Goal: Information Seeking & Learning: Learn about a topic

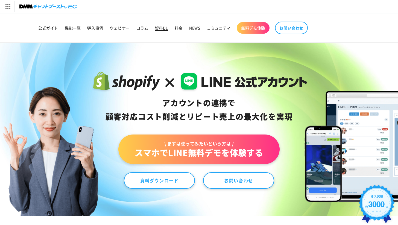
click at [166, 29] on span "資料DL" at bounding box center [161, 27] width 13 height 5
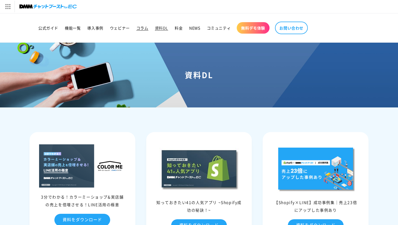
click at [142, 24] on link "コラム" at bounding box center [142, 27] width 19 height 11
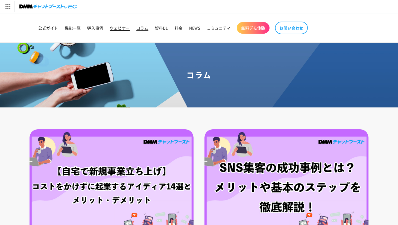
click at [117, 29] on span "ウェビナー" at bounding box center [120, 27] width 20 height 5
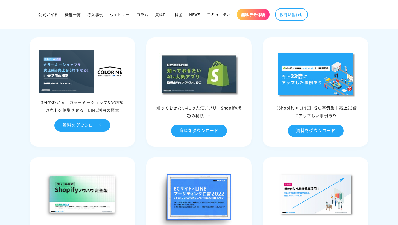
scroll to position [138, 0]
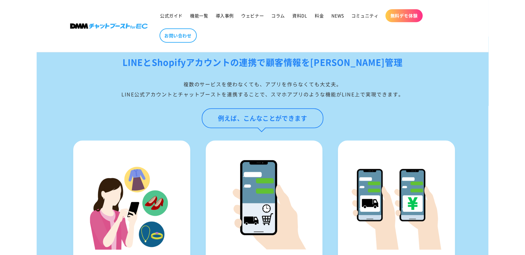
scroll to position [578, 0]
